Goal: Information Seeking & Learning: Find specific fact

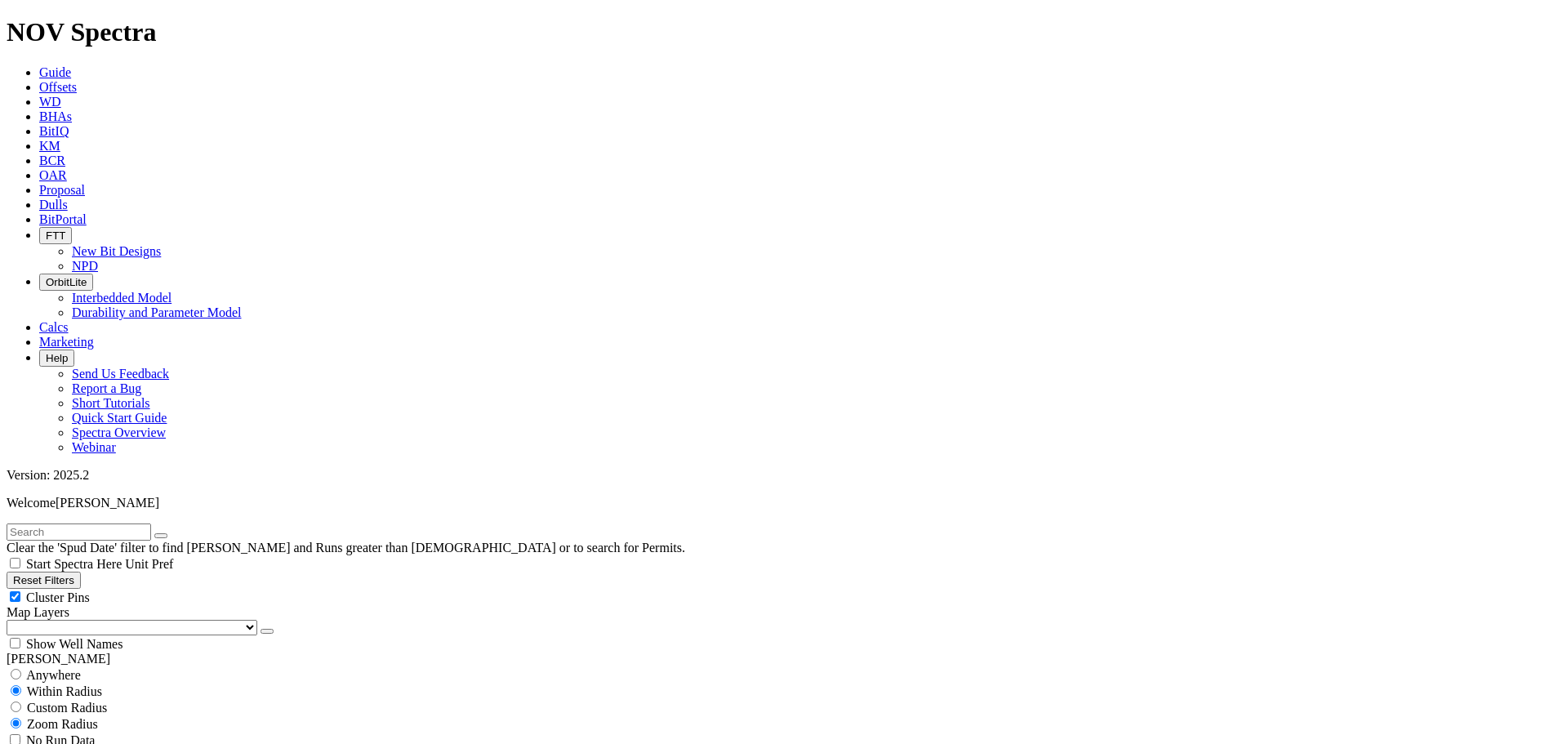
scroll to position [572, 0]
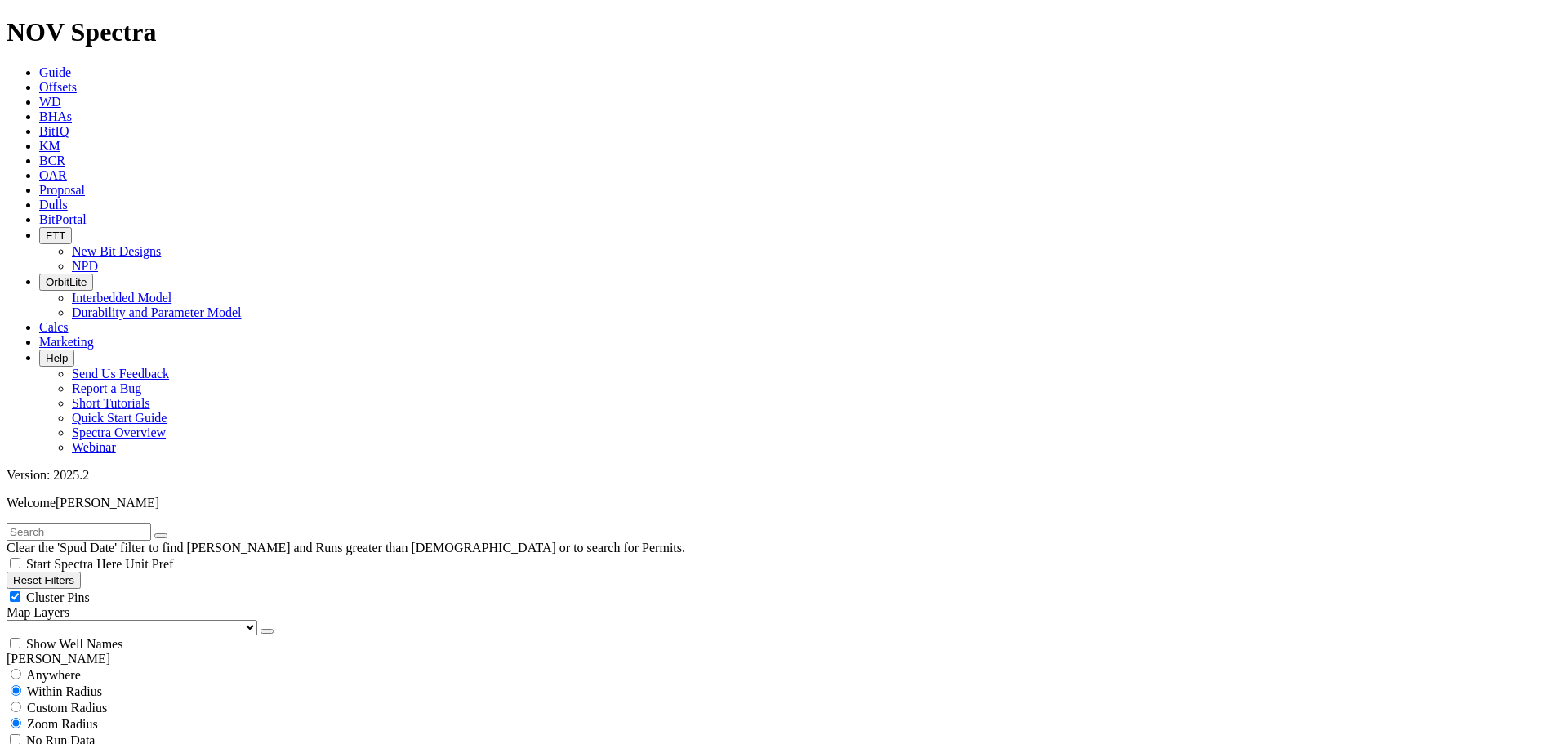
select select "? number:8.75 ?"
